Goal: Transaction & Acquisition: Subscribe to service/newsletter

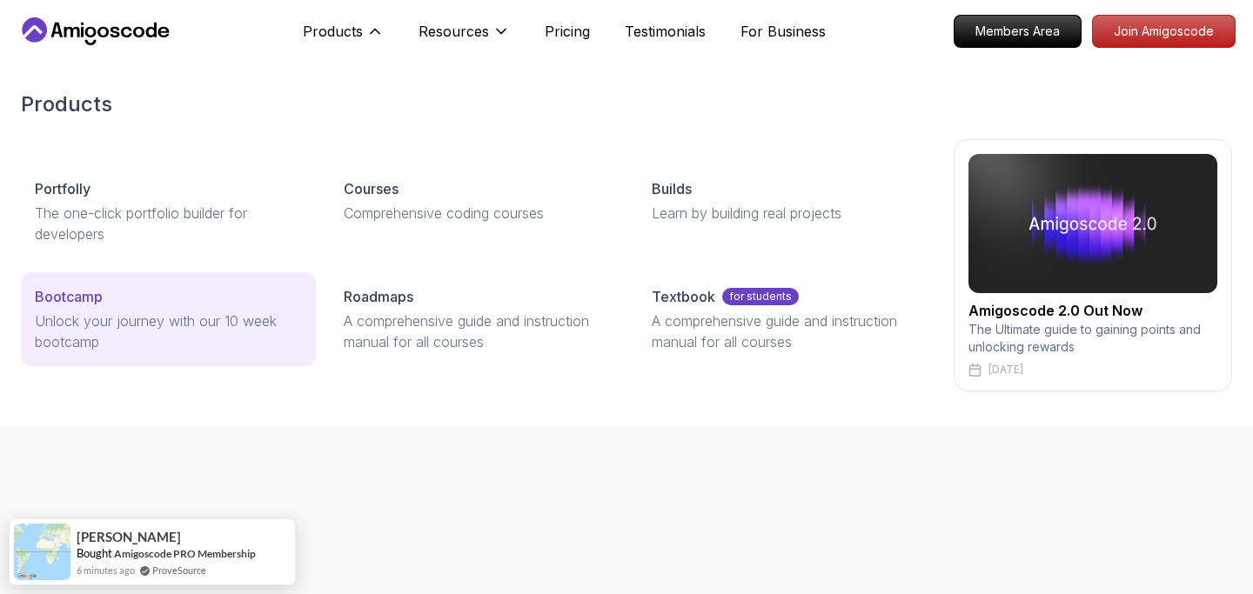
scroll to position [9, 0]
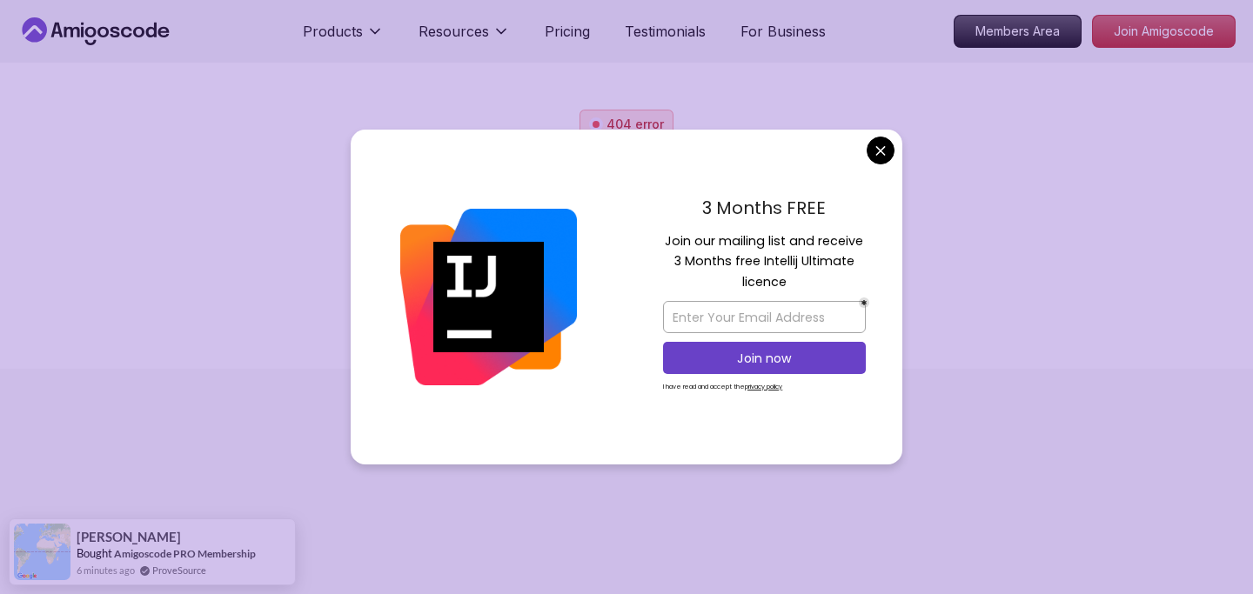
click at [888, 162] on body "Products Resources Pricing Testimonials For Business Members Area Join Amigosco…" at bounding box center [626, 288] width 1253 height 594
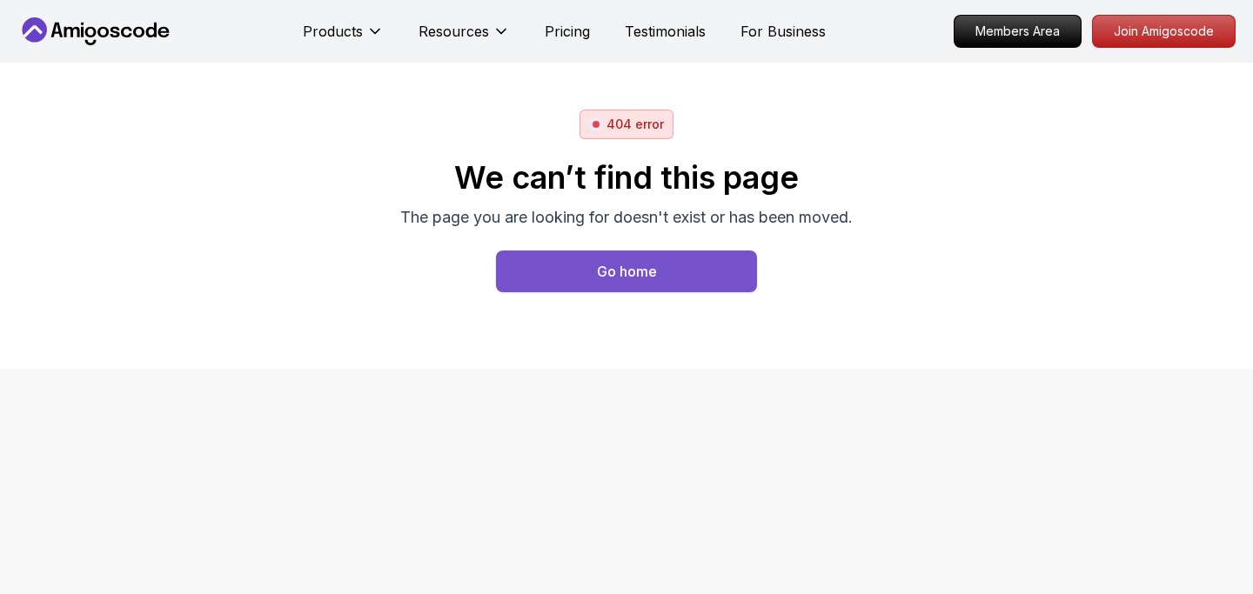
click at [592, 274] on button "Go home" at bounding box center [626, 272] width 261 height 42
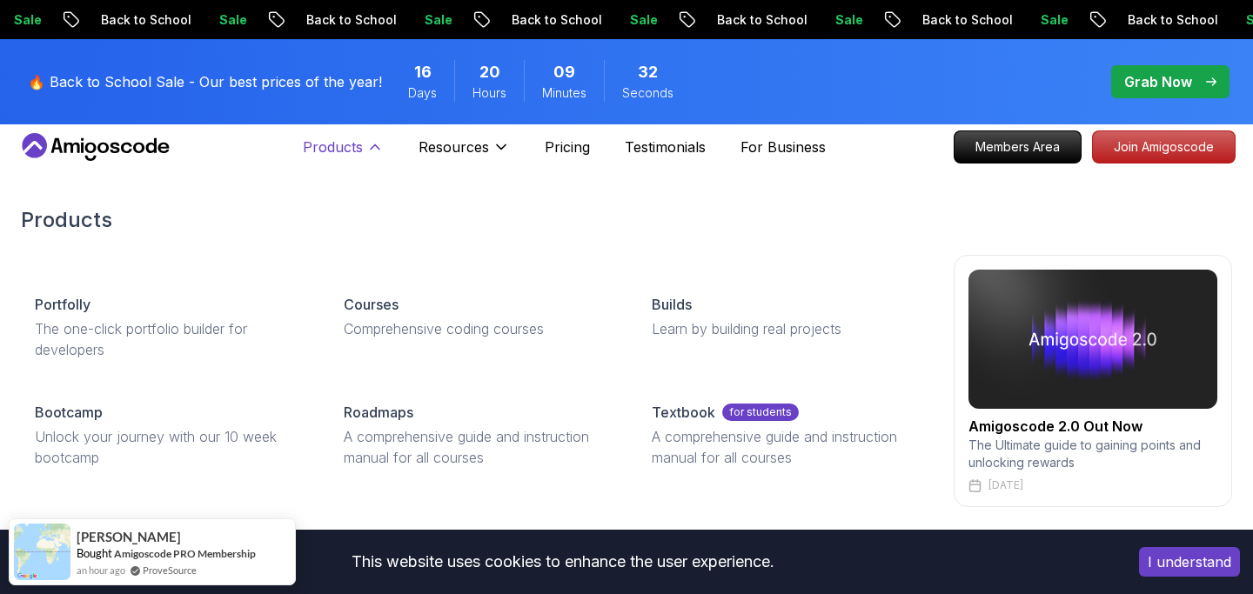
click at [379, 159] on button "Products" at bounding box center [343, 154] width 81 height 35
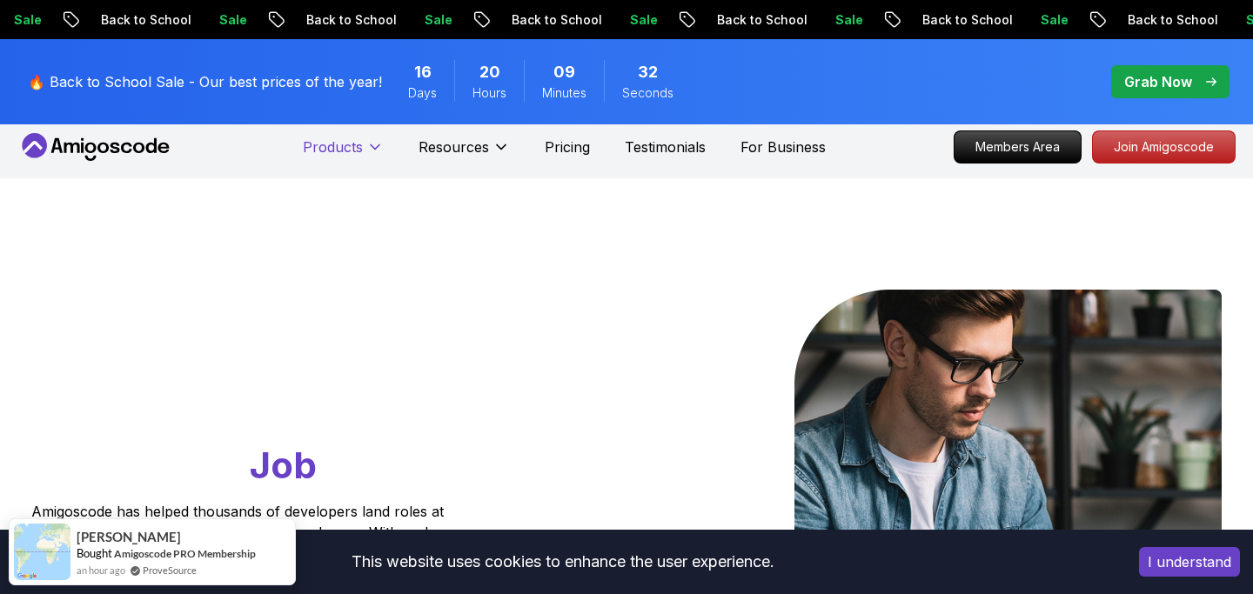
click at [379, 159] on button "Products" at bounding box center [343, 154] width 81 height 35
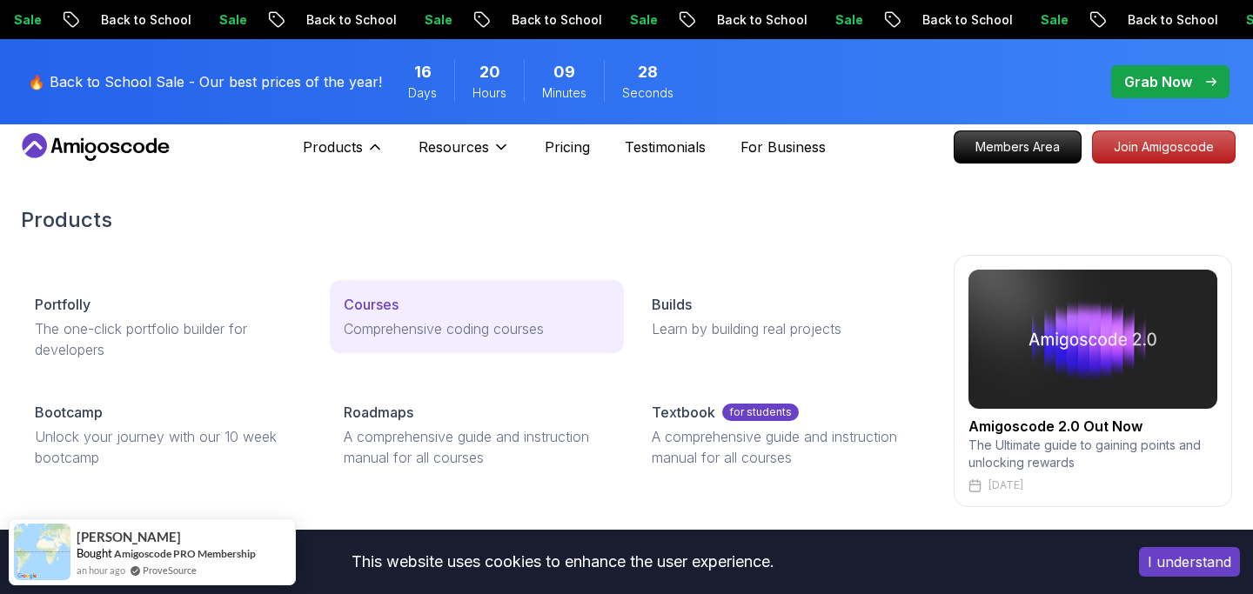
click at [393, 319] on p "Comprehensive coding courses" at bounding box center [477, 329] width 267 height 21
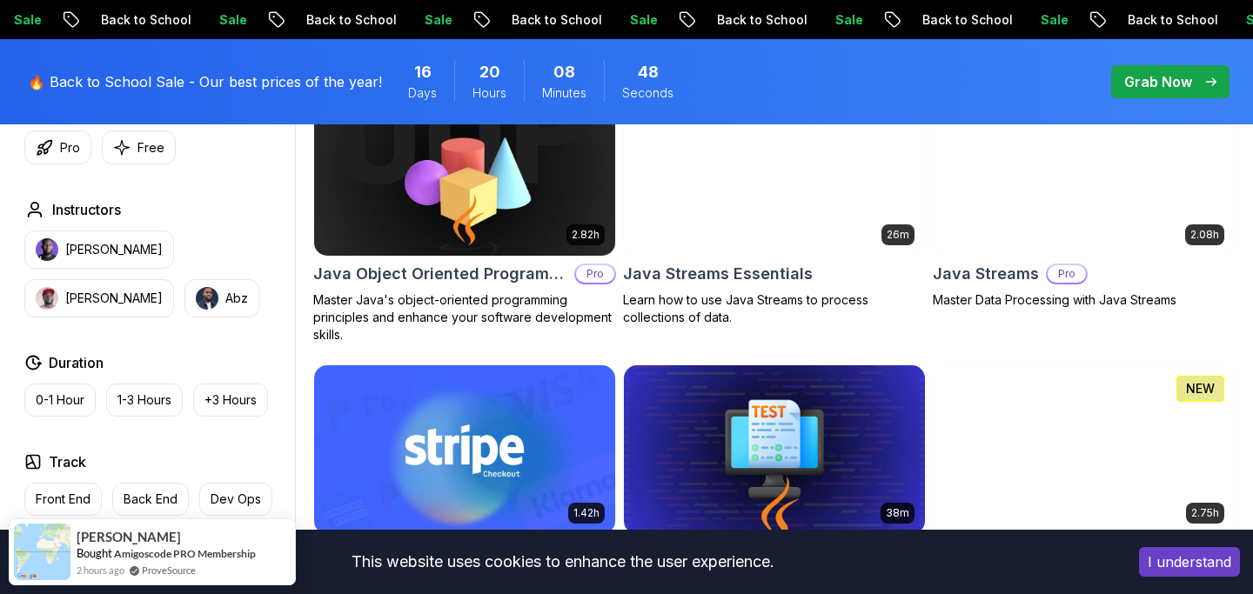
scroll to position [2696, 0]
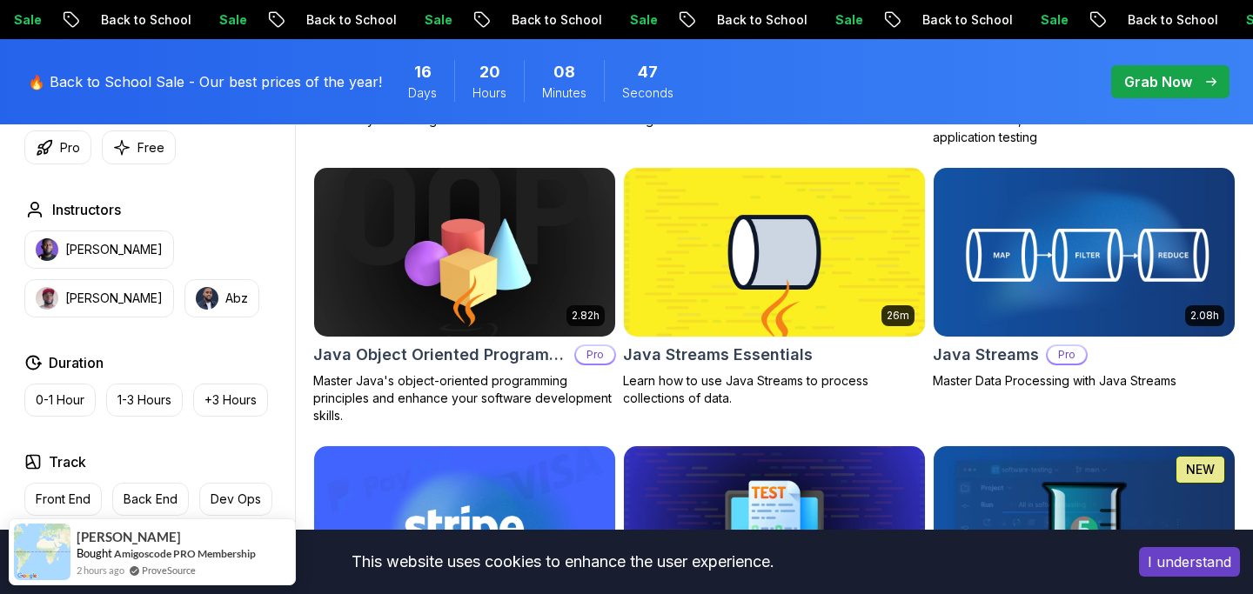
click at [1041, 279] on img at bounding box center [1084, 252] width 316 height 177
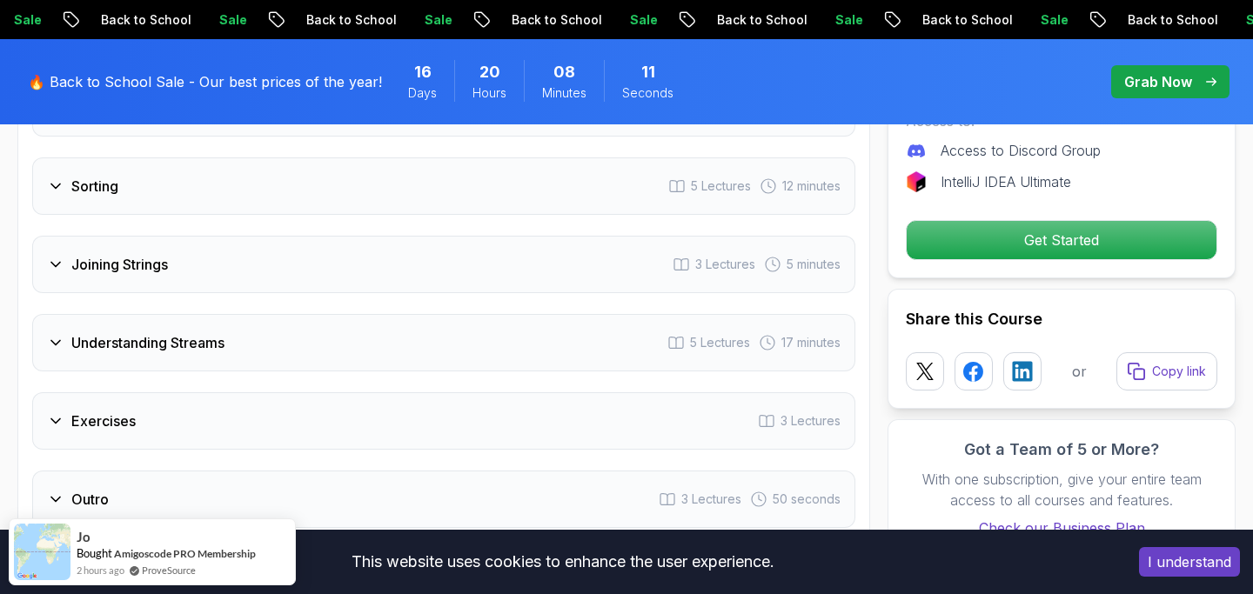
scroll to position [2973, 0]
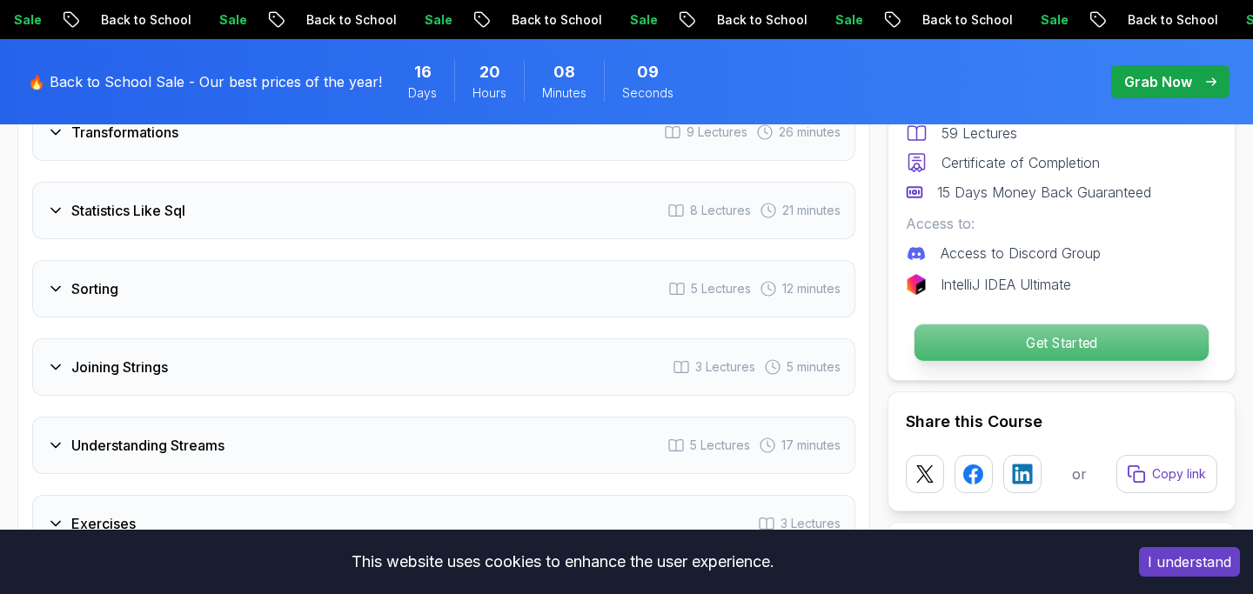
click at [950, 325] on p "Get Started" at bounding box center [1062, 343] width 294 height 37
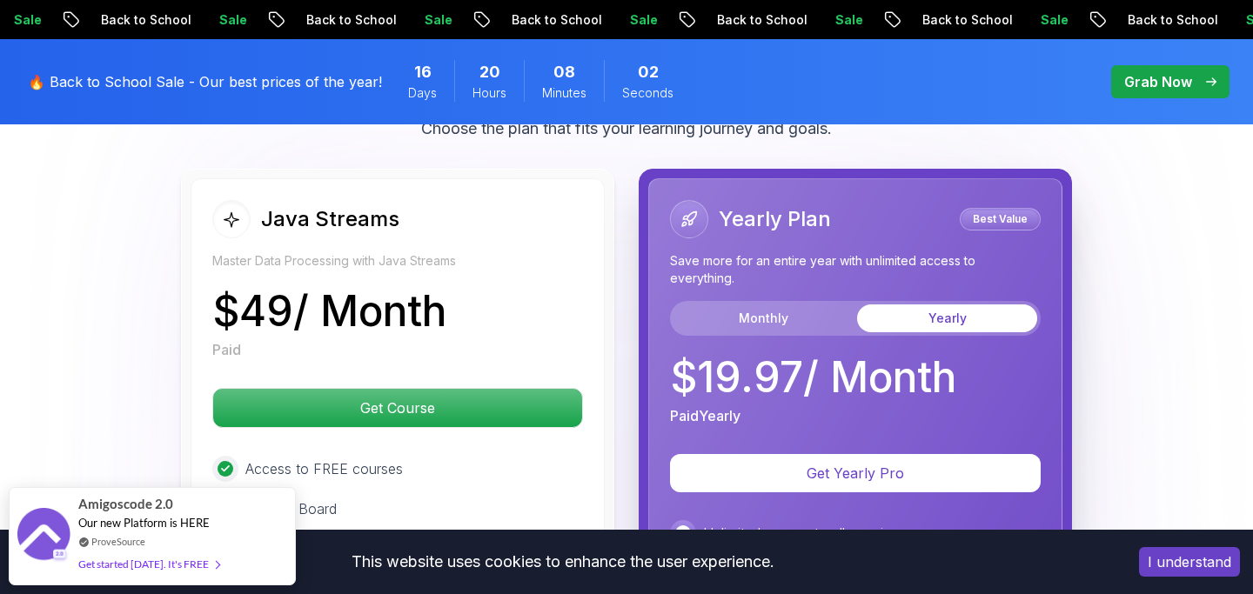
scroll to position [3838, 0]
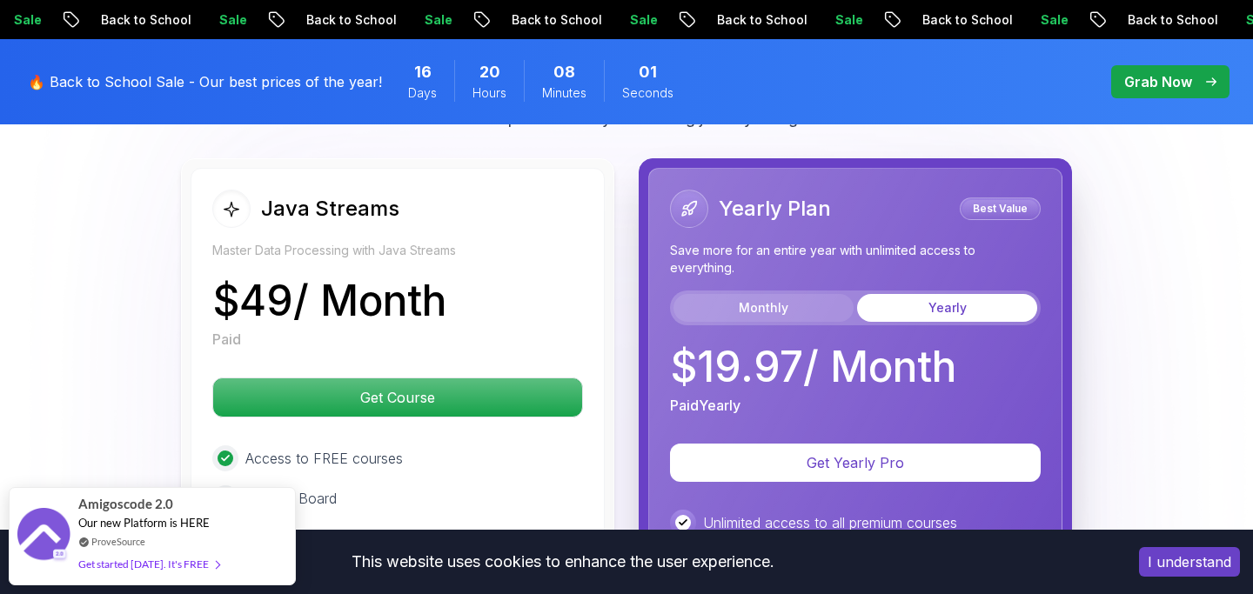
click at [837, 294] on button "Monthly" at bounding box center [764, 308] width 180 height 28
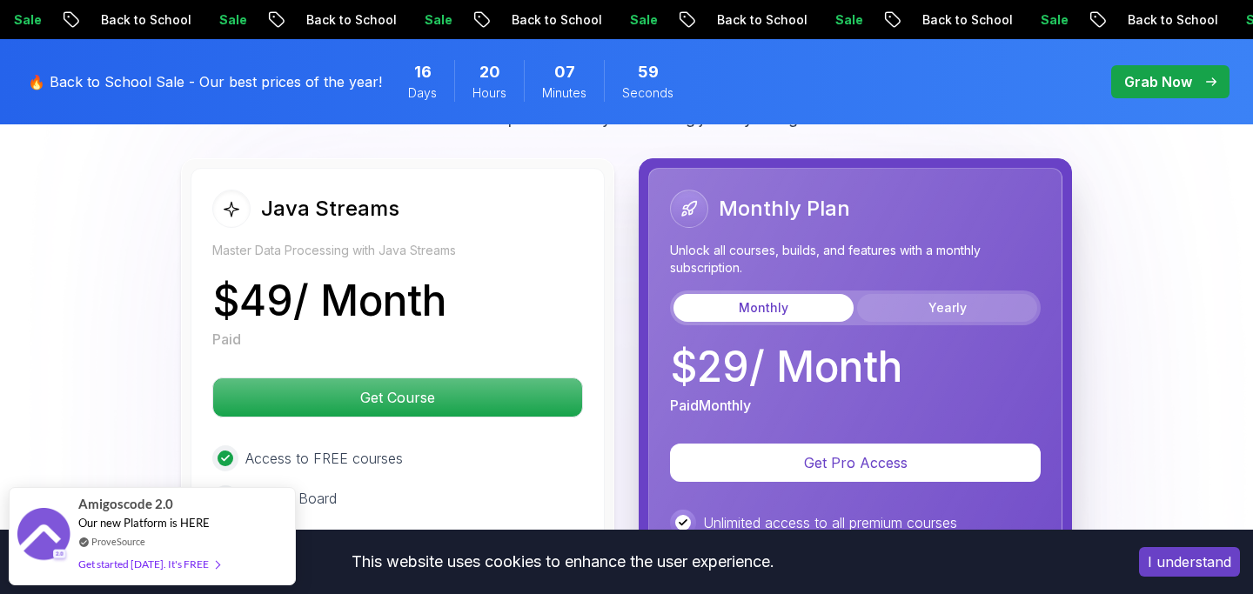
click at [917, 294] on button "Yearly" at bounding box center [947, 308] width 180 height 28
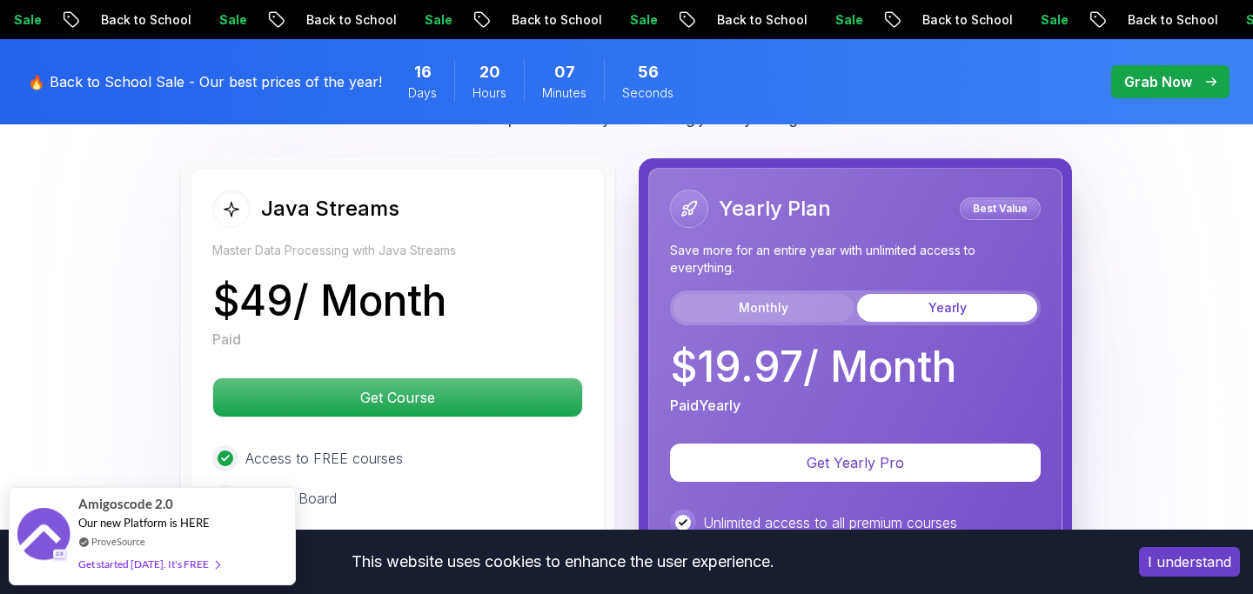
click at [816, 294] on button "Monthly" at bounding box center [764, 308] width 180 height 28
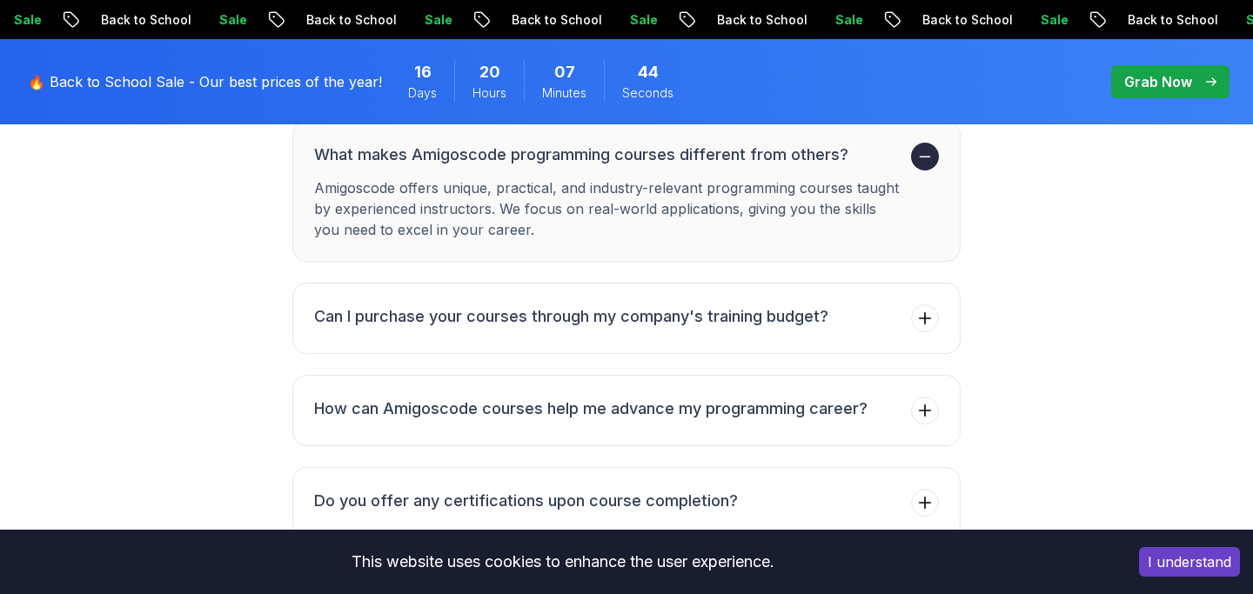
scroll to position [5324, 0]
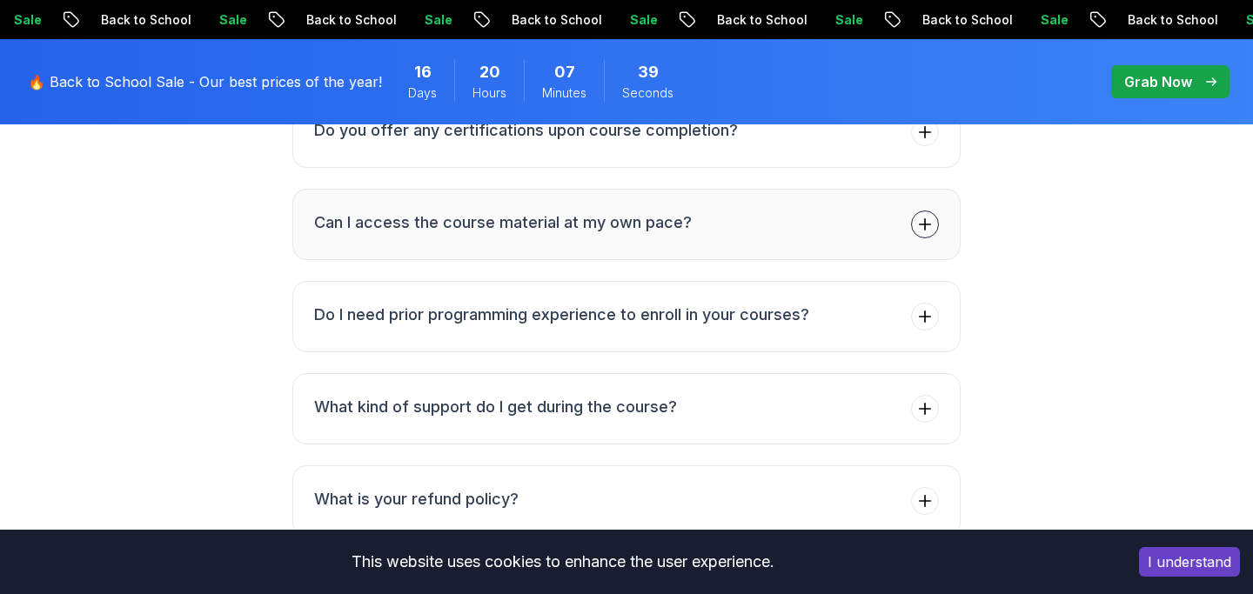
click at [925, 218] on button "Can I access the course material at my own pace?" at bounding box center [626, 224] width 668 height 71
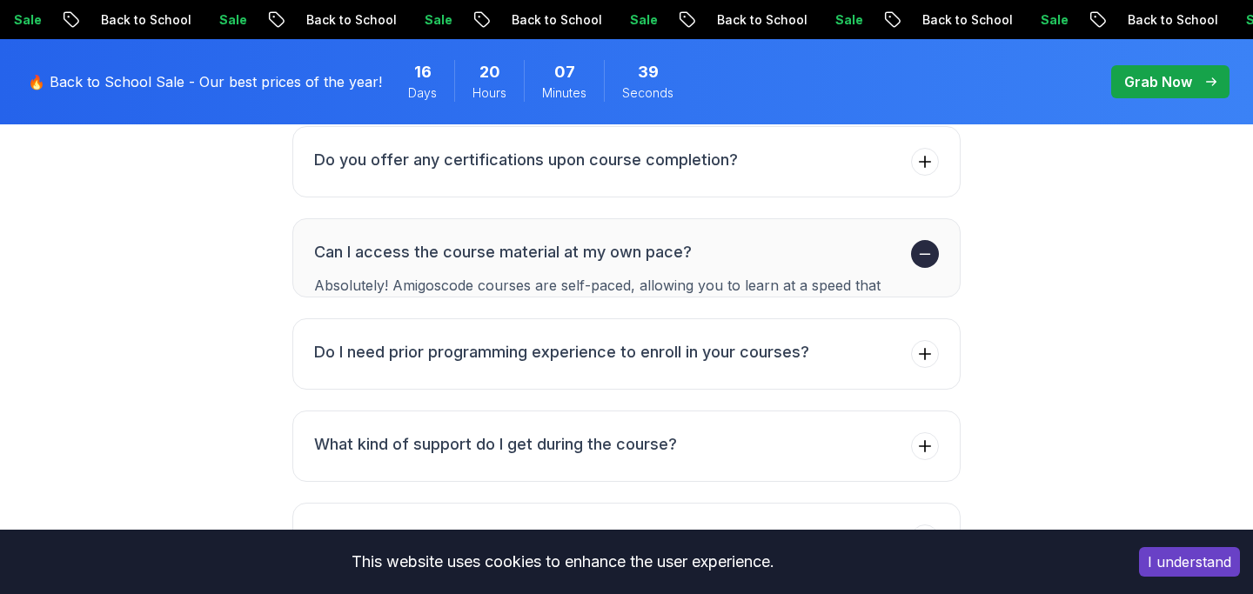
scroll to position [5254, 0]
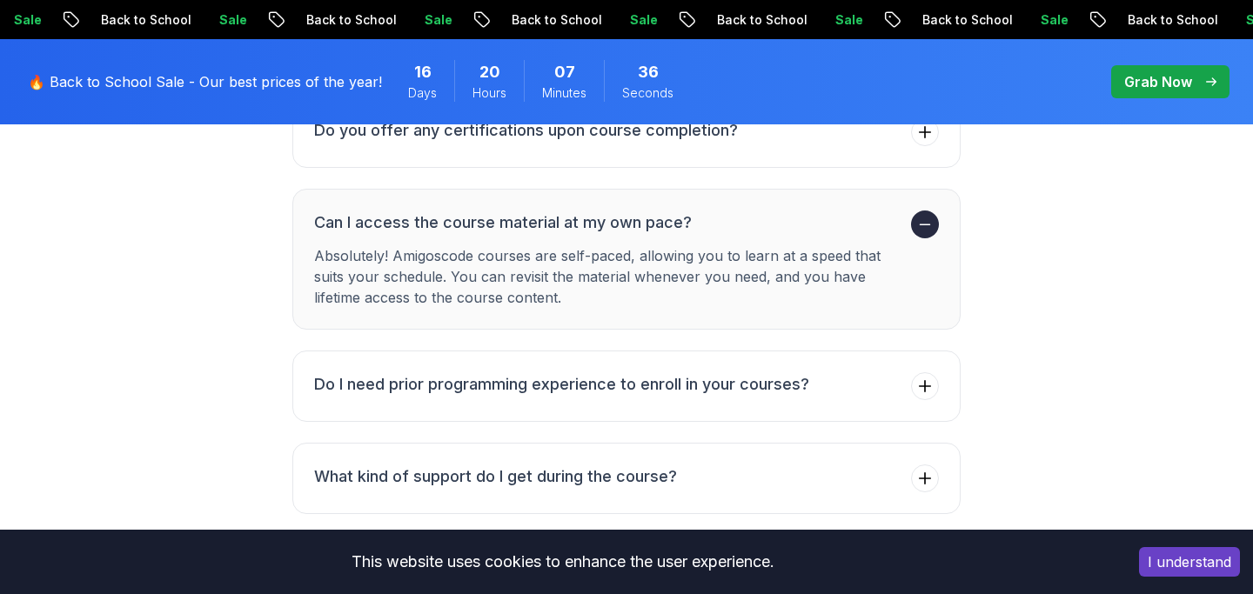
click at [925, 218] on button "Can I access the course material at my own pace? Absolutely! Amigoscode courses…" at bounding box center [626, 259] width 668 height 141
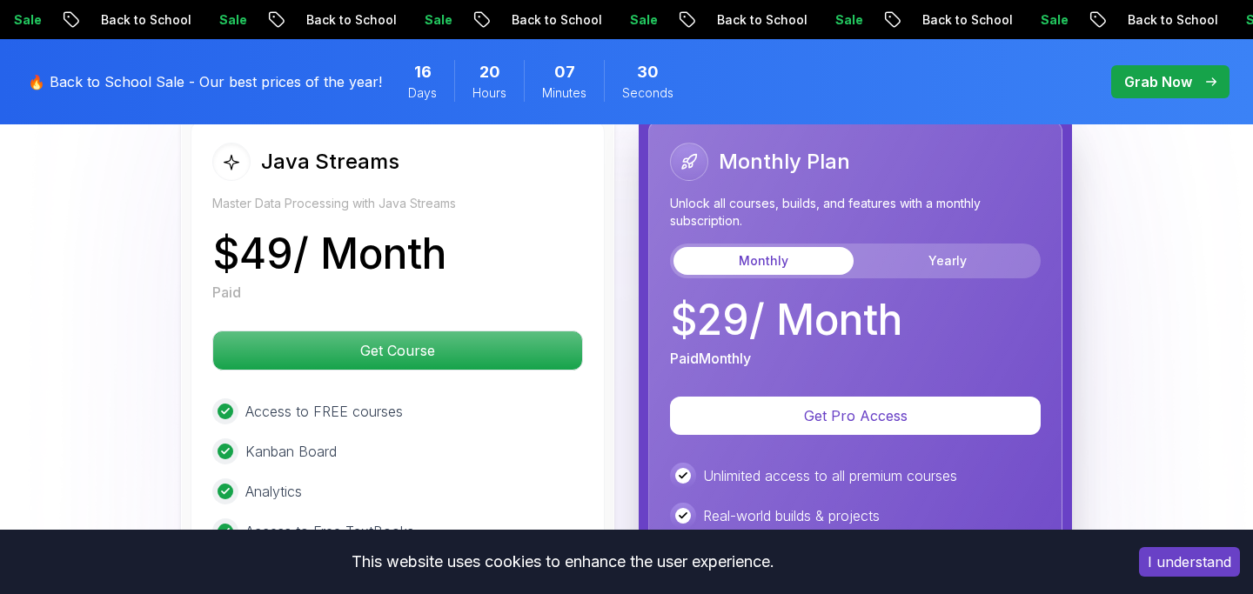
scroll to position [3881, 0]
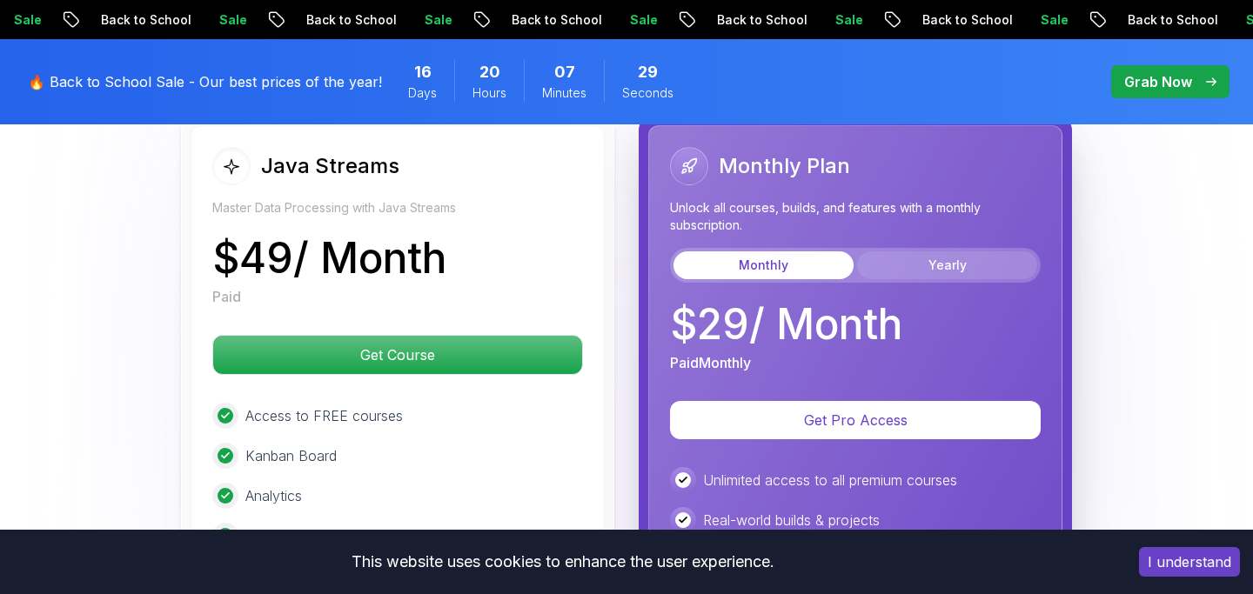
click at [961, 252] on button "Yearly" at bounding box center [947, 266] width 180 height 28
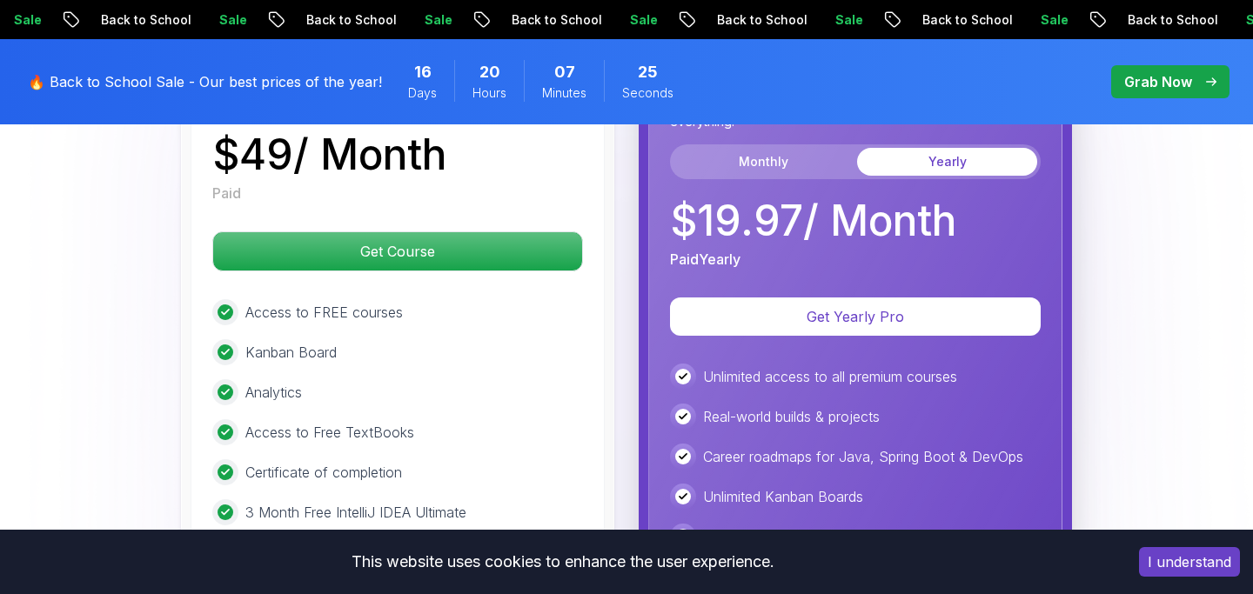
scroll to position [3869, 0]
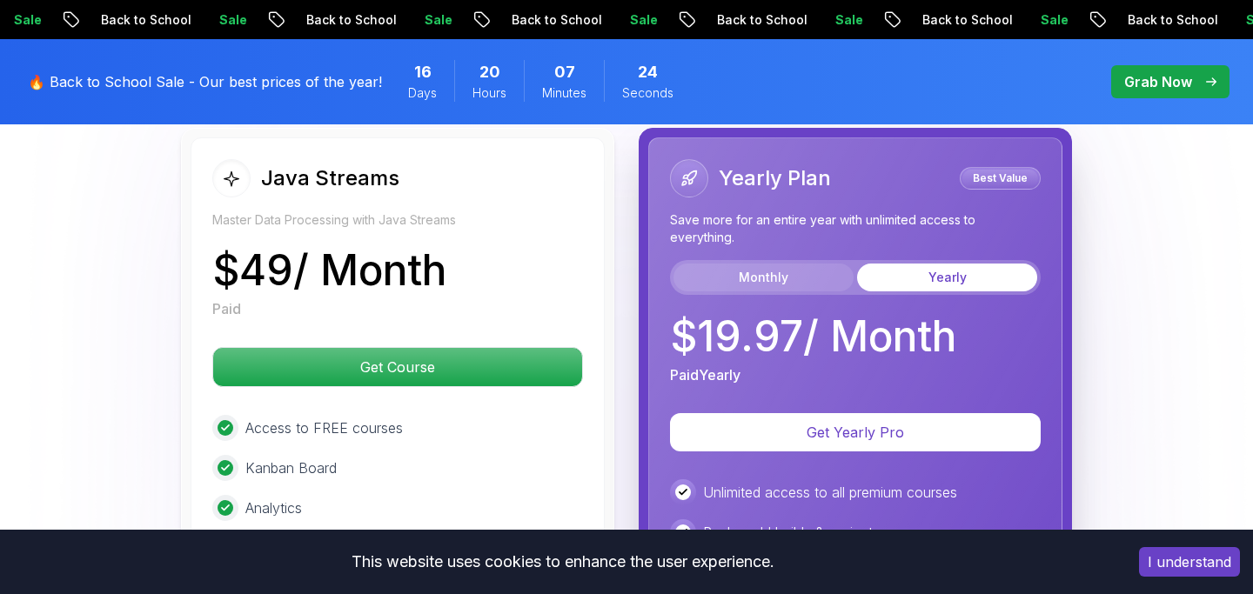
click at [812, 264] on button "Monthly" at bounding box center [764, 278] width 180 height 28
